Goal: Complete application form: Complete application form

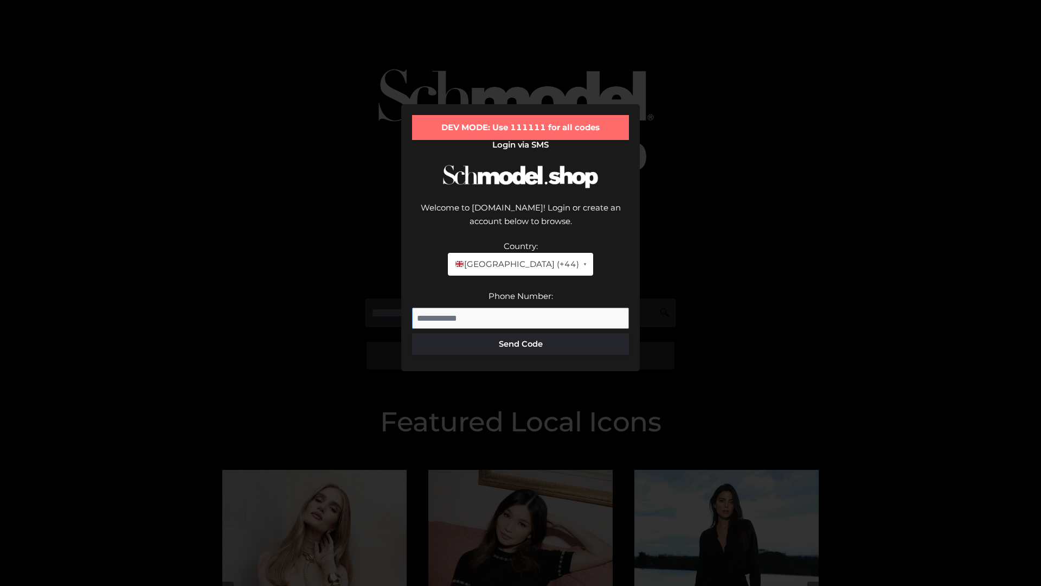
click at [521, 308] on input "Phone Number:" at bounding box center [520, 319] width 217 height 22
type input "**********"
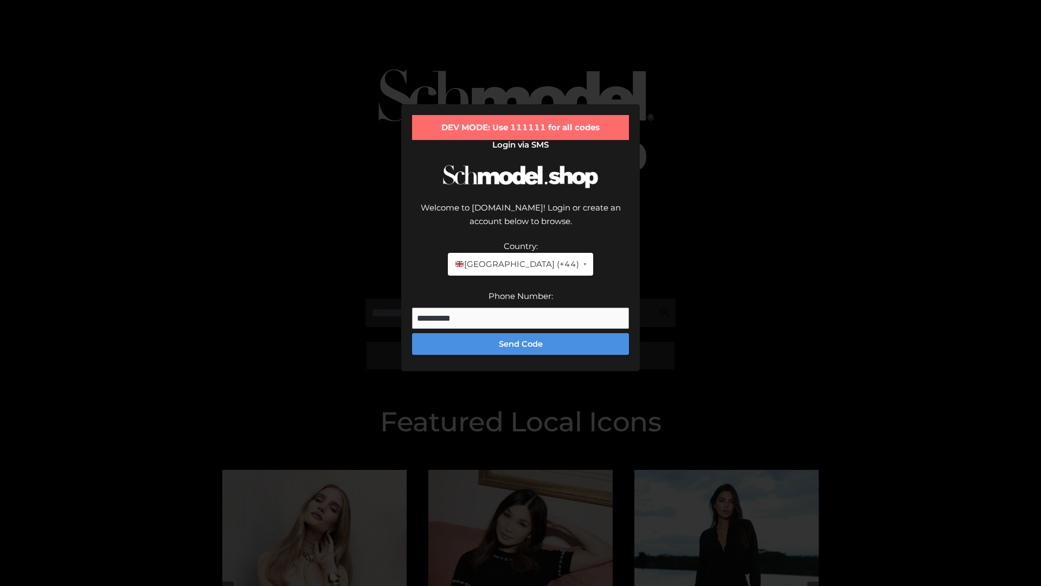
click at [521, 333] on button "Send Code" at bounding box center [520, 344] width 217 height 22
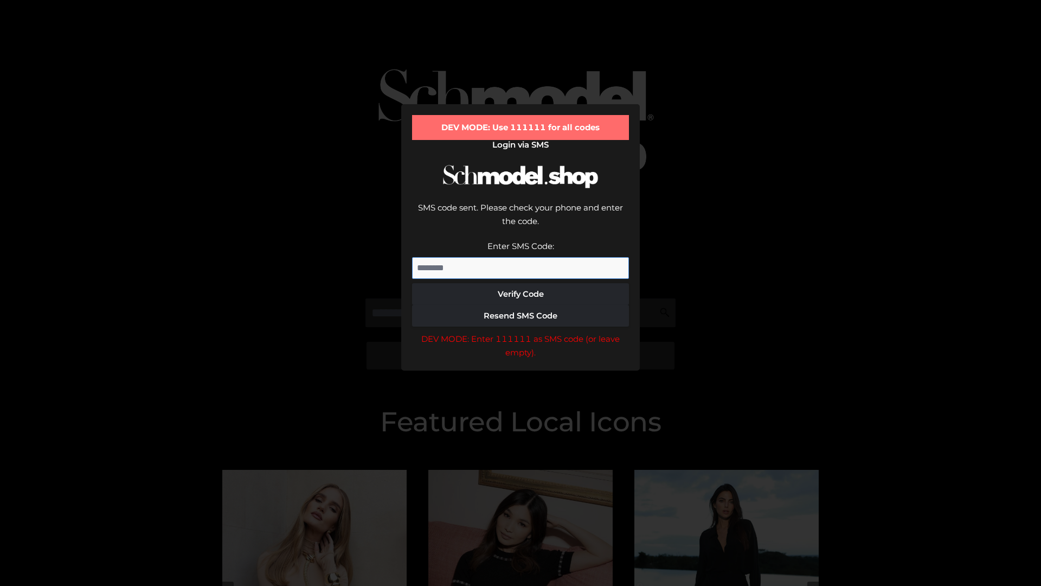
click at [521, 257] on input "Enter SMS Code:" at bounding box center [520, 268] width 217 height 22
type input "******"
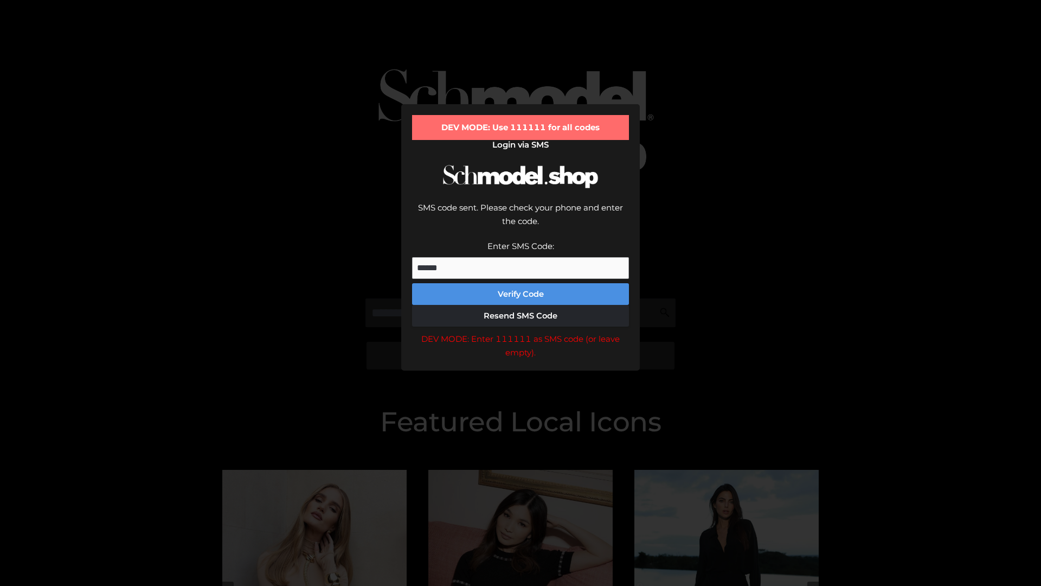
click at [521, 283] on button "Verify Code" at bounding box center [520, 294] width 217 height 22
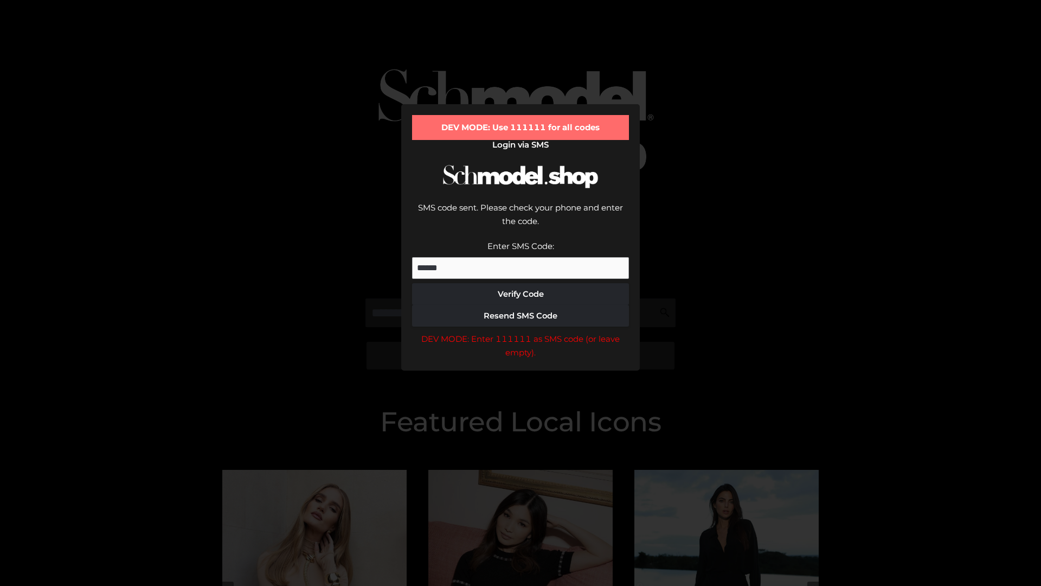
click at [521, 332] on div "DEV MODE: Enter 111111 as SMS code (or leave empty)." at bounding box center [520, 346] width 217 height 28
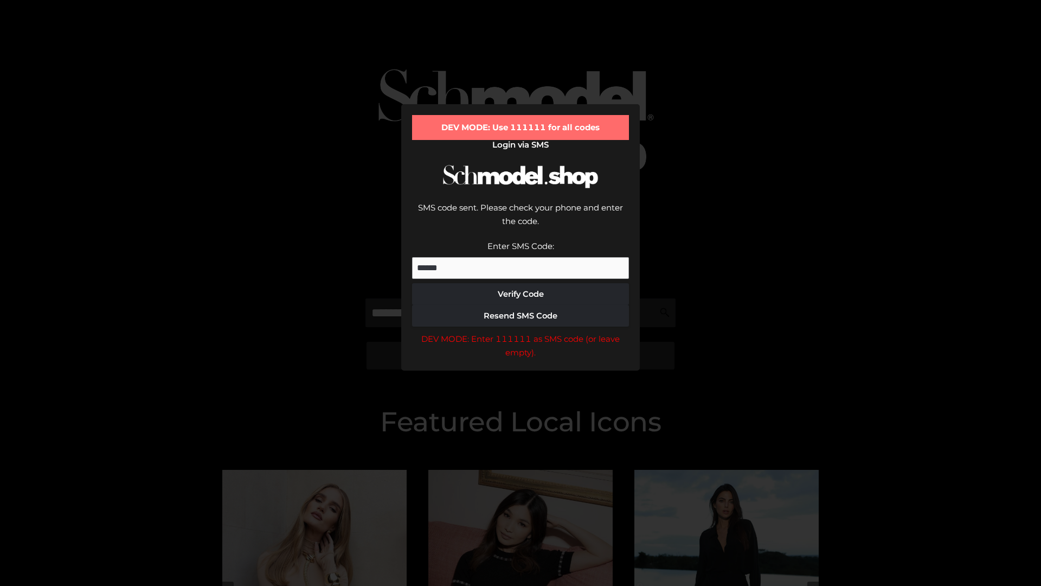
click at [521, 332] on div "DEV MODE: Enter 111111 as SMS code (or leave empty)." at bounding box center [520, 346] width 217 height 28
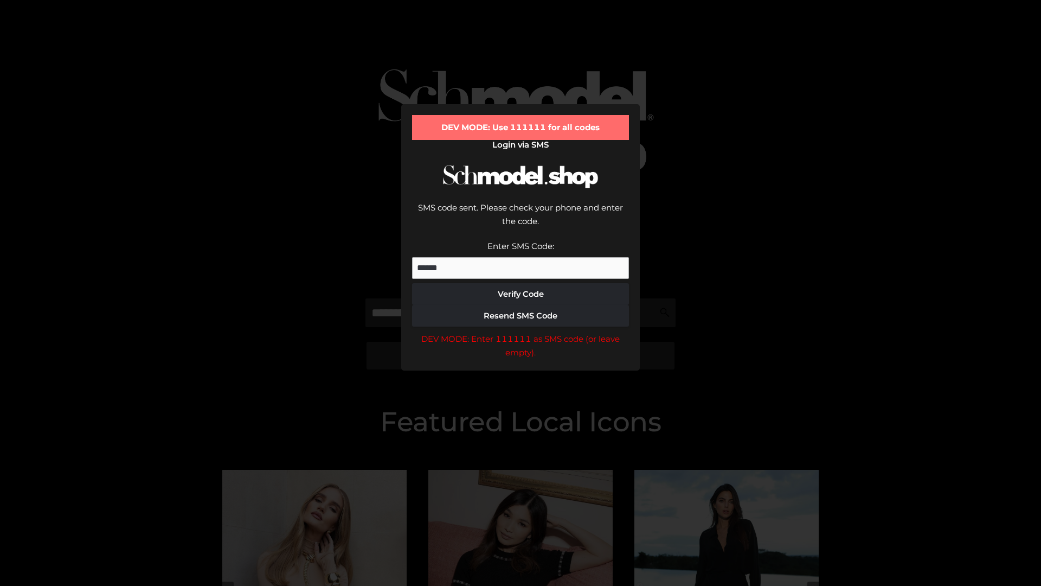
click at [521, 332] on div "DEV MODE: Enter 111111 as SMS code (or leave empty)." at bounding box center [520, 346] width 217 height 28
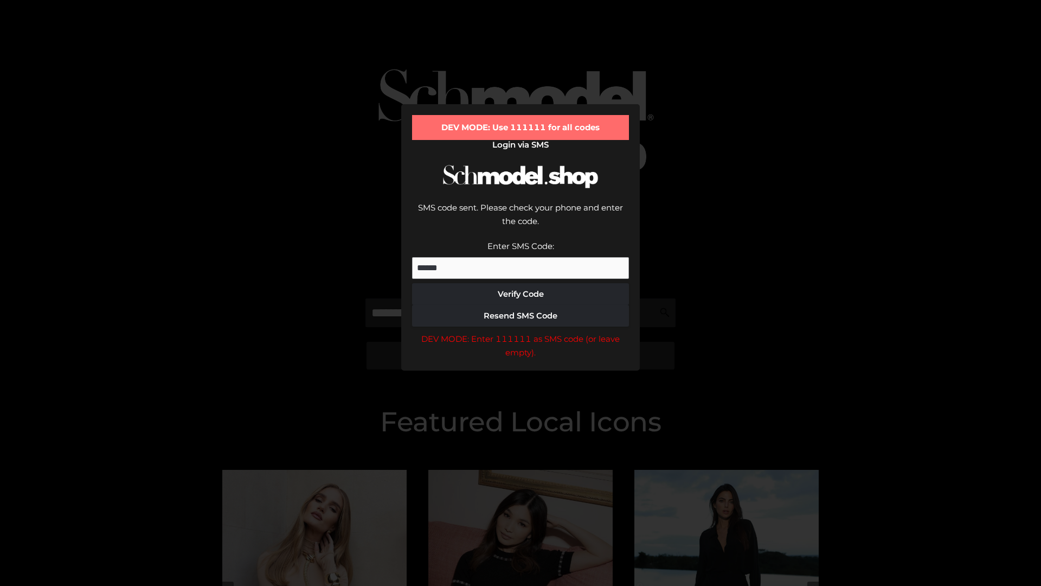
click at [521, 332] on div "DEV MODE: Enter 111111 as SMS code (or leave empty)." at bounding box center [520, 346] width 217 height 28
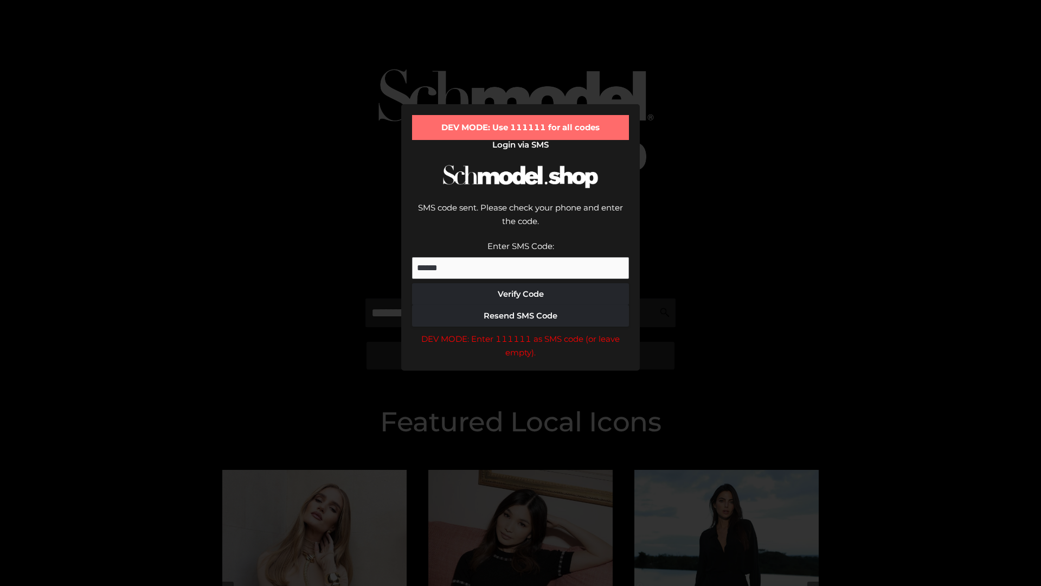
click at [521, 332] on div "DEV MODE: Enter 111111 as SMS code (or leave empty)." at bounding box center [520, 346] width 217 height 28
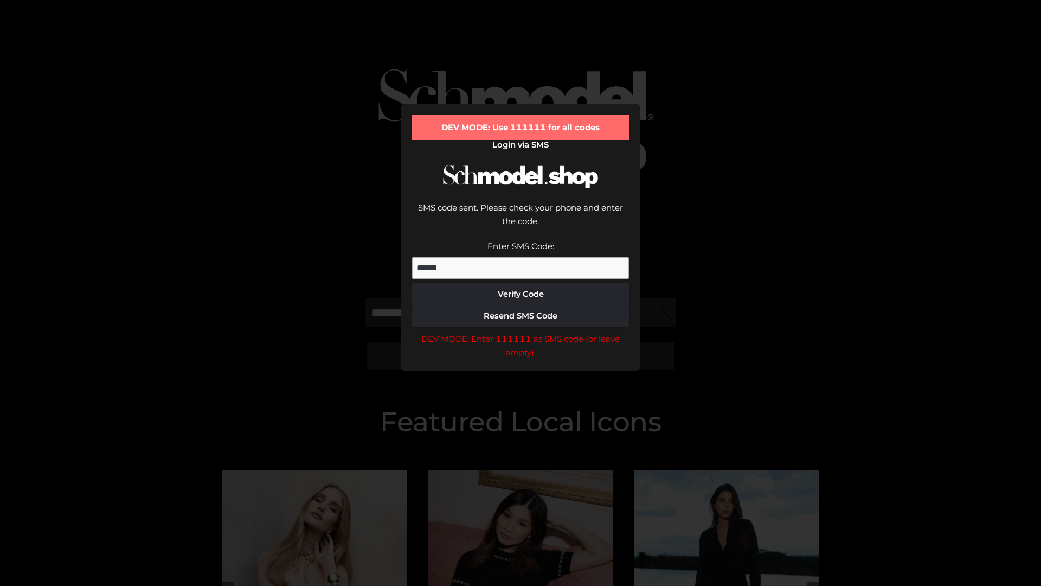
click at [521, 332] on div "DEV MODE: Enter 111111 as SMS code (or leave empty)." at bounding box center [520, 346] width 217 height 28
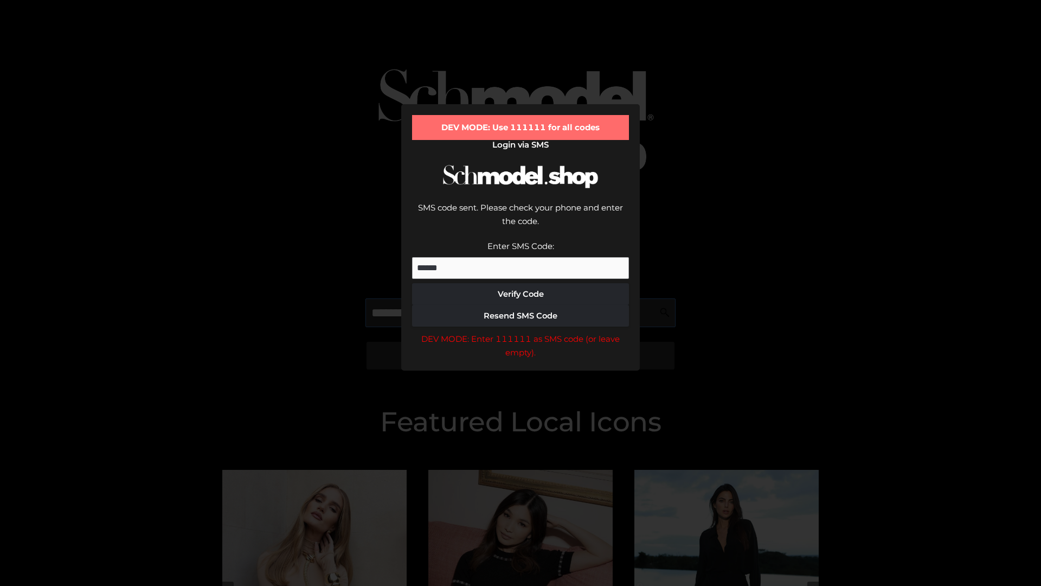
scroll to position [0, 56]
click at [521, 332] on div "DEV MODE: Enter 111111 as SMS code (or leave empty)." at bounding box center [520, 346] width 217 height 28
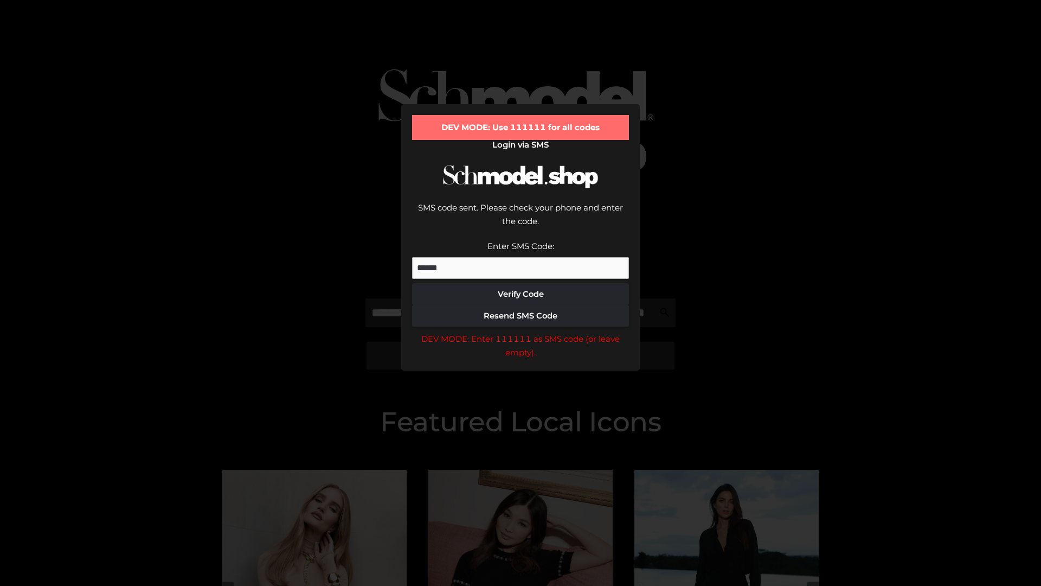
click at [521, 332] on div "DEV MODE: Enter 111111 as SMS code (or leave empty)." at bounding box center [520, 346] width 217 height 28
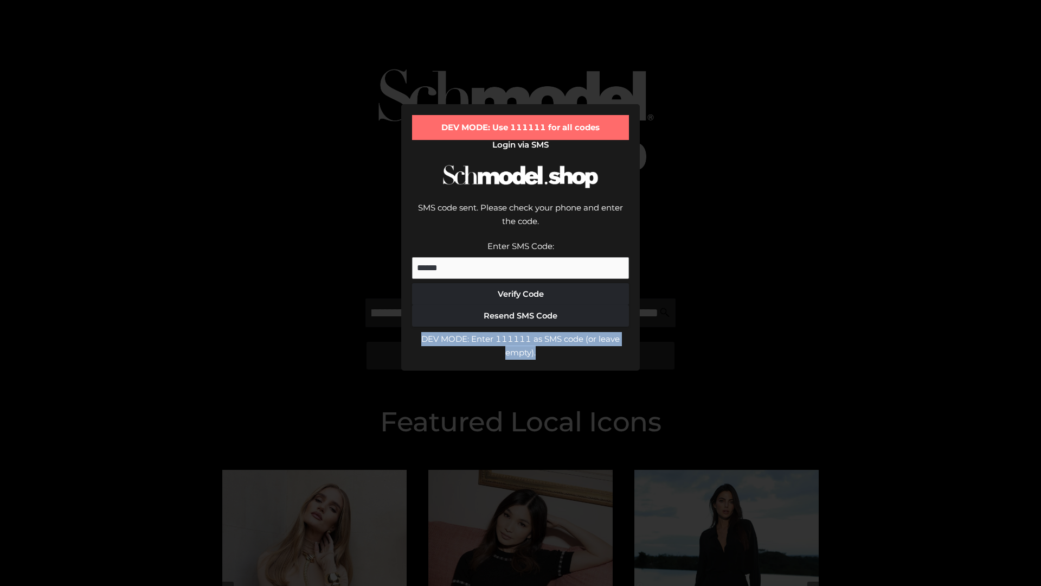
scroll to position [0, 0]
type input "**********"
